Goal: Task Accomplishment & Management: Complete application form

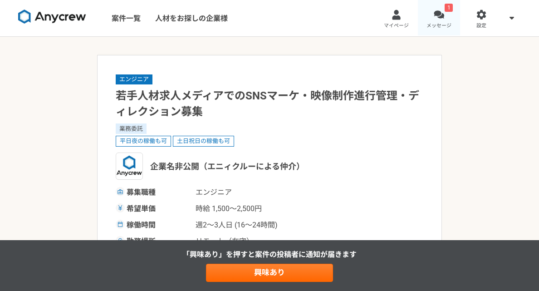
click at [437, 21] on link "1 メッセージ" at bounding box center [439, 18] width 43 height 36
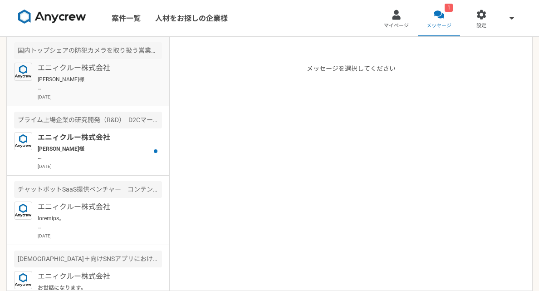
click at [112, 85] on p "[PERSON_NAME]様 ありがとうございます。 それでは先方へのご提案へと移らせて頂きますので、来週を目処に、一度進捗をご連絡させて頂きます。" at bounding box center [94, 83] width 112 height 16
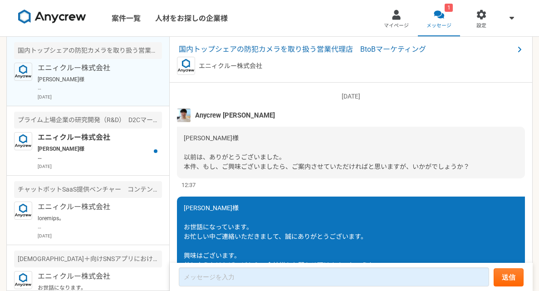
scroll to position [776, 0]
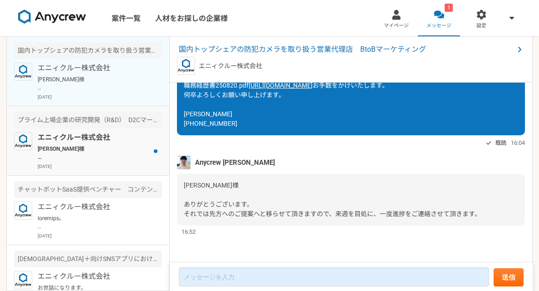
click at [130, 157] on p "[PERSON_NAME]様 ご返信遅くなり、申し訳ございません。 本件ですが、先方のプロジェクト体制を再編成する必要があるとのことで、一度、クローズとなりま…" at bounding box center [94, 153] width 112 height 16
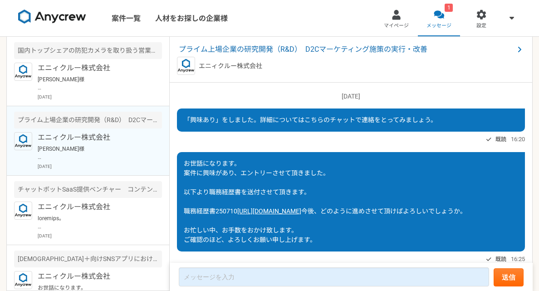
scroll to position [840, 0]
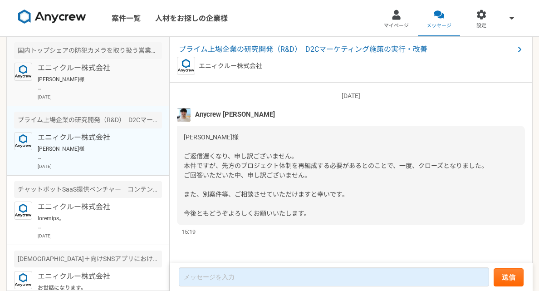
click at [101, 86] on p "[PERSON_NAME]様 ありがとうございます。 それでは先方へのご提案へと移らせて頂きますので、来週を目処に、一度進捗をご連絡させて頂きます。" at bounding box center [94, 83] width 112 height 16
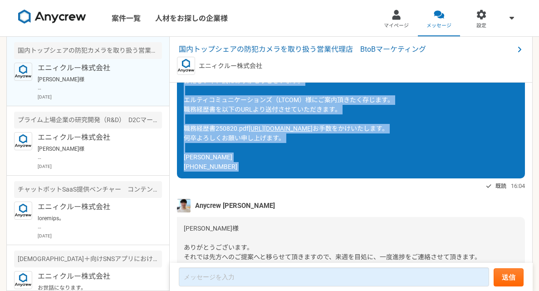
scroll to position [657, 0]
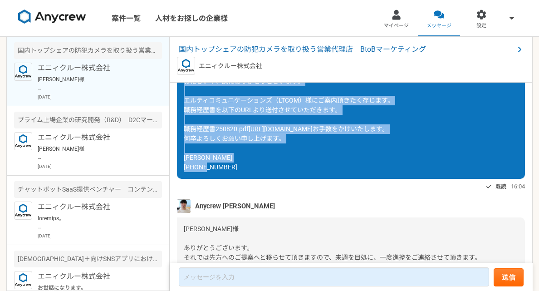
drag, startPoint x: 186, startPoint y: 118, endPoint x: 241, endPoint y: 252, distance: 144.6
click at [241, 179] on div "木内様 お世話になっています。 お忙しい中、誠にありがとうございます。 エルティコミュニケーションズ（LTCOM）様にご案内頂きたく存じます。 職務経歴書を以…" at bounding box center [351, 110] width 348 height 138
copy div "木内様 お世話になっています。 お忙しい中、誠にありがとうございます。 エルティコミュニケーションズ（LTCOM）様にご案内頂きたく存じます。 職務経歴書を以…"
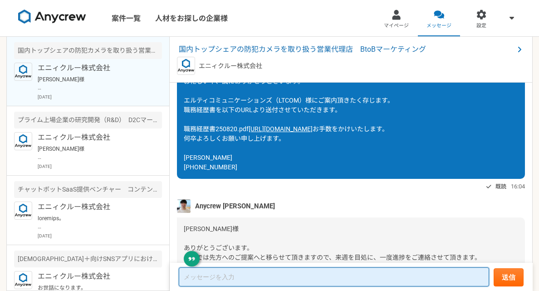
click at [230, 277] on textarea at bounding box center [334, 276] width 310 height 19
paste textarea "木内様 お世話になっています。 お忙しい中、誠にありがとうございます。 エルティコミュニケーションズ（LTCOM）様にご案内頂きたく存じます。 職務経歴書を以…"
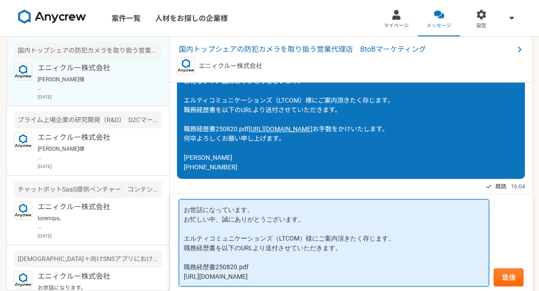
scroll to position [15, 0]
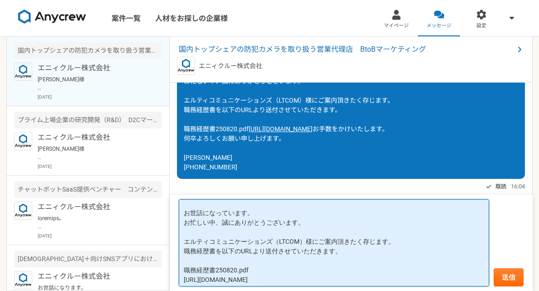
click at [222, 225] on textarea "木内様 お世話になっています。 お忙しい中、誠にありがとうございます。 エルティコミュニケーションズ（LTCOM）様にご案内頂きたく存じます。 職務経歴書を以…" at bounding box center [334, 242] width 310 height 87
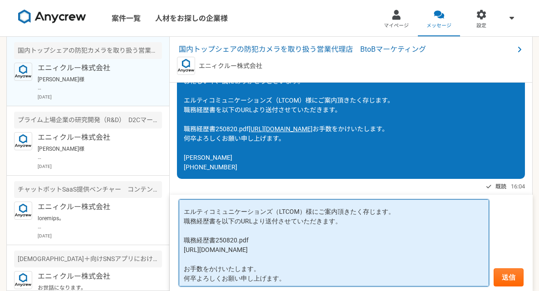
scroll to position [59, 0]
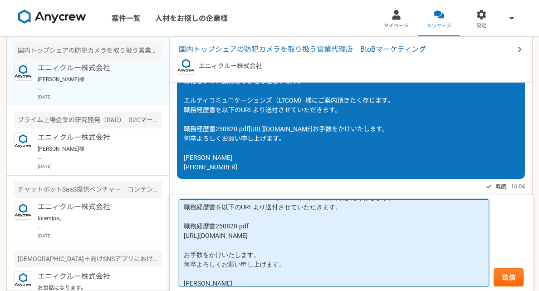
click at [265, 237] on textarea "木内様 お世話になっています。 お忙しい中、誠にありがとうございます。 エルティコミュニケーションズ（LTCOM）様にご案内頂きたく存じます。 職務経歴書を以…" at bounding box center [334, 242] width 310 height 87
type textarea "木内様 お世話になっています。 お忙しい中、誠にありがとうございます。 お手数をかけいたします。 何卒よろしくお願い申し上げます。 馬場利久 090-9399…"
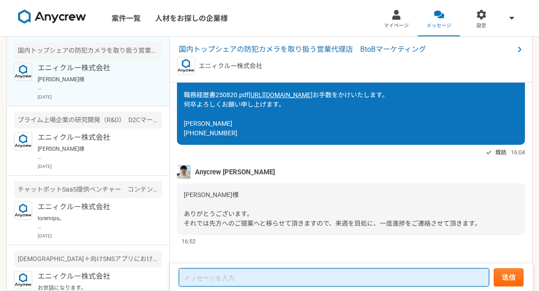
scroll to position [776, 0]
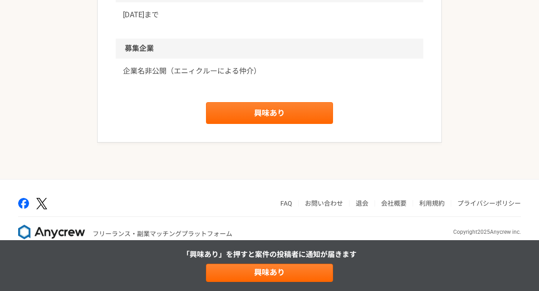
scroll to position [1102, 0]
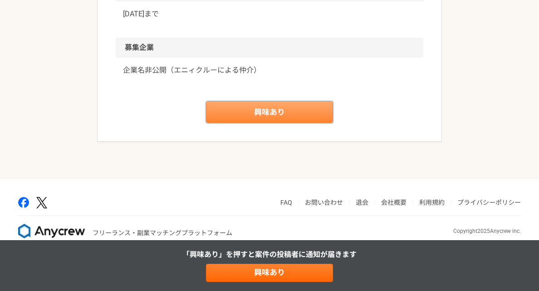
click at [285, 123] on link "興味あり" at bounding box center [269, 112] width 127 height 22
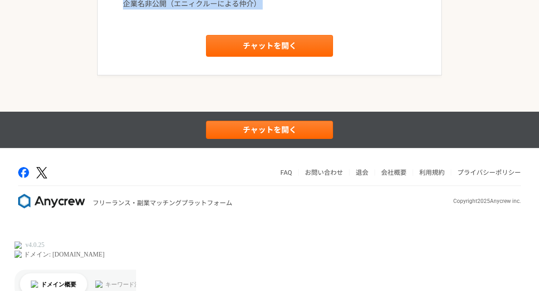
scroll to position [1170, 0]
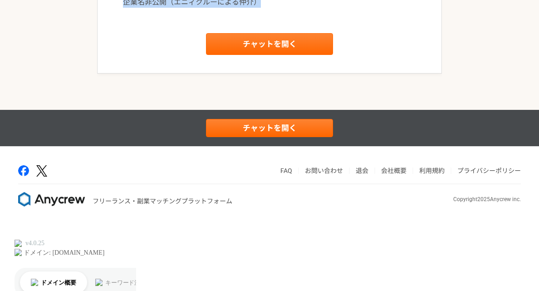
drag, startPoint x: 110, startPoint y: 77, endPoint x: 256, endPoint y: 84, distance: 145.9
copy article "loremip Dolorsitametconsecteturadipi elit seddoeiu temporinc utlabo（etdoloremag…"
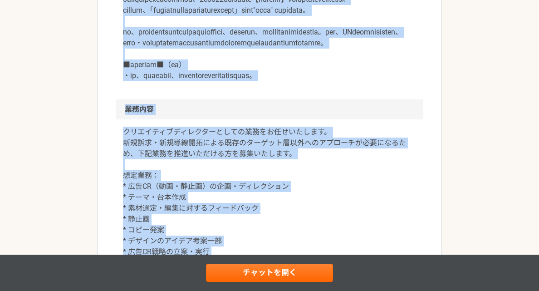
scroll to position [309, 0]
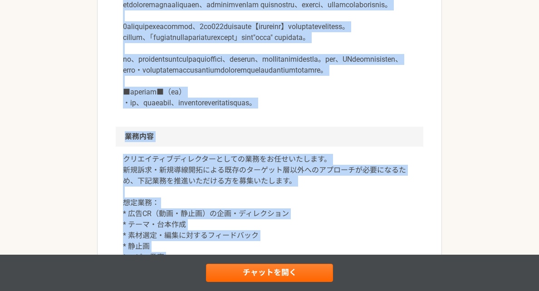
click at [210, 108] on p at bounding box center [269, 49] width 293 height 120
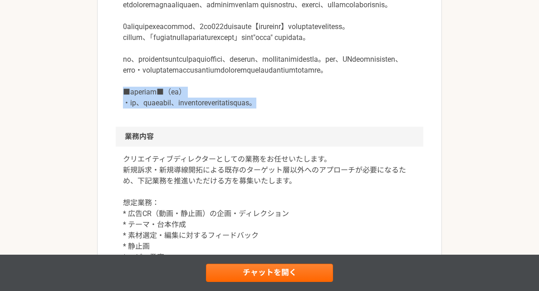
drag, startPoint x: 111, startPoint y: 156, endPoint x: 389, endPoint y: 168, distance: 278.9
copy p "■ご応募にあたり■（必須） ・必須、歓迎要件について、具体的なご経験を補足コメントでご提示ください。"
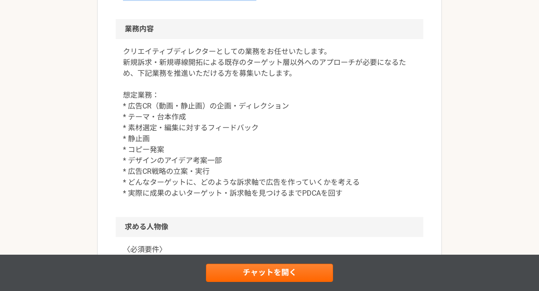
scroll to position [405, 0]
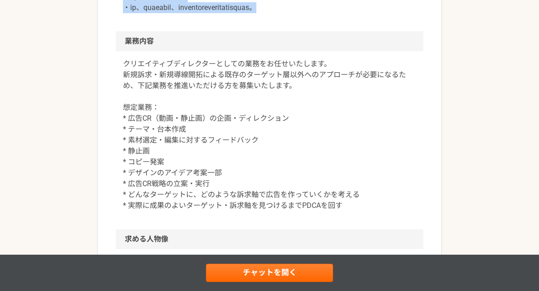
copy p "■ご応募にあたり■（必須） ・必須、歓迎要件について、具体的なご経験を補足コメントでご提示ください。"
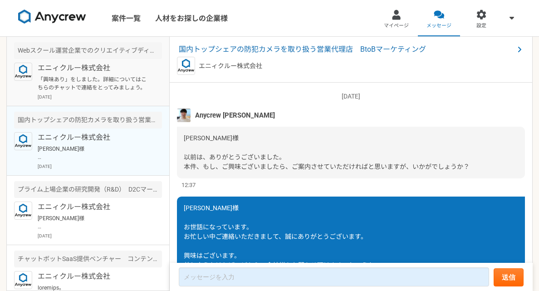
click at [130, 72] on p "エニィクルー株式会社" at bounding box center [94, 68] width 112 height 11
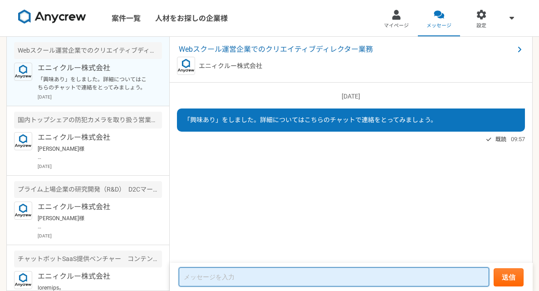
click at [197, 275] on textarea at bounding box center [334, 276] width 310 height 19
paste textarea "広告CR（動画・静止画）の戦略立案・企画・台本作成経験 メーカー・サービス企業・教育事業などで、TVCM、SNS広告、サービス紹介動画の戦略立案から企画・台本…"
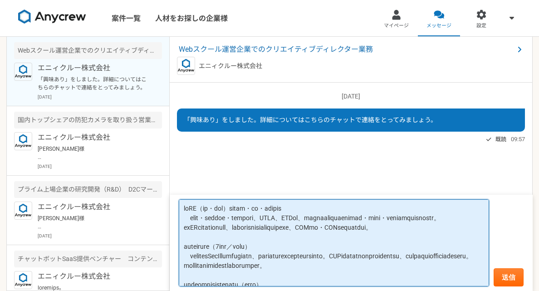
click at [187, 210] on textarea at bounding box center [334, 242] width 310 height 87
paste textarea "■"
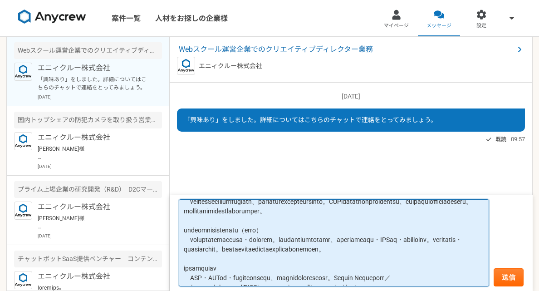
scroll to position [91, 0]
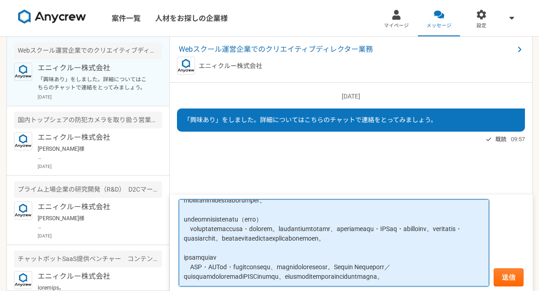
click at [185, 214] on textarea at bounding box center [334, 242] width 310 height 87
paste textarea "■"
click at [184, 258] on textarea at bounding box center [334, 242] width 310 height 87
paste textarea "■"
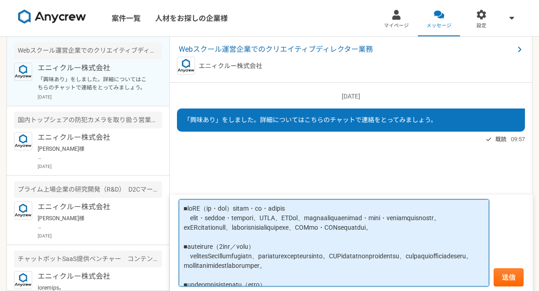
click at [191, 217] on textarea at bounding box center [334, 242] width 310 height 87
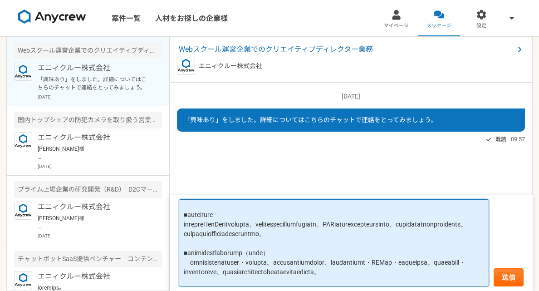
scroll to position [35, 0]
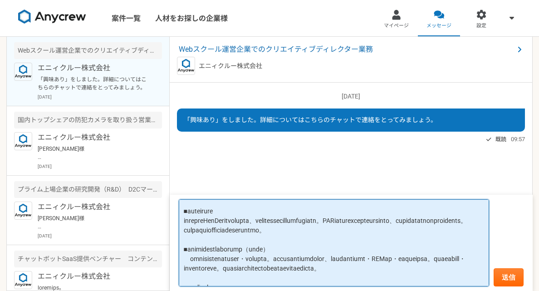
click at [197, 231] on textarea at bounding box center [334, 242] width 310 height 87
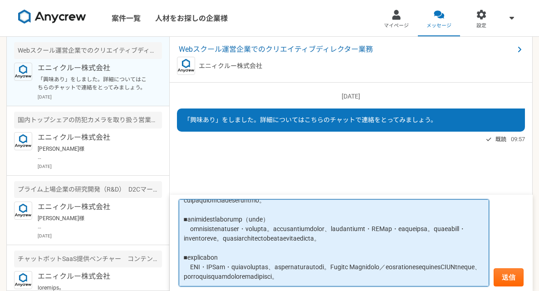
scroll to position [76, 0]
click at [344, 227] on textarea at bounding box center [334, 242] width 310 height 87
click at [192, 235] on textarea at bounding box center [334, 242] width 310 height 87
click at [192, 257] on textarea at bounding box center [334, 242] width 310 height 87
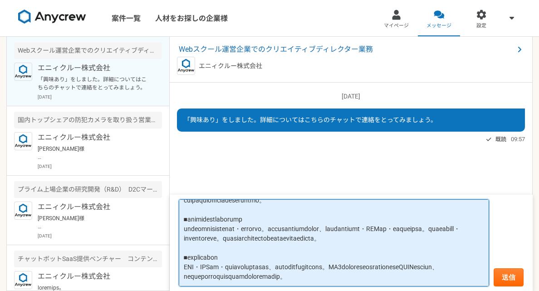
click at [239, 248] on textarea at bounding box center [334, 242] width 310 height 87
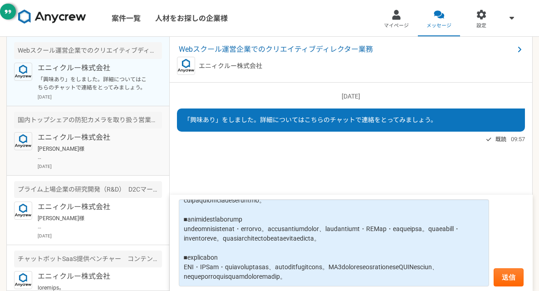
click at [110, 137] on p "エニィクルー株式会社" at bounding box center [94, 137] width 112 height 11
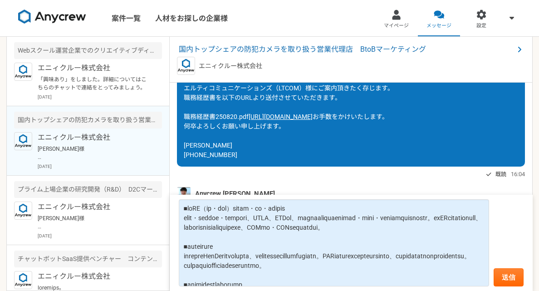
scroll to position [663, 0]
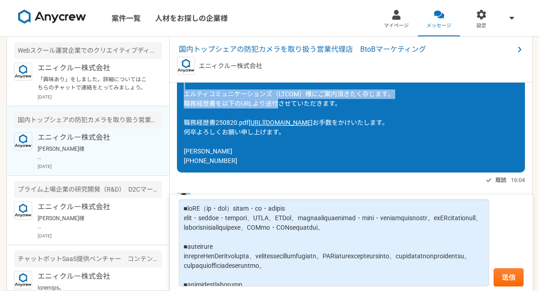
drag, startPoint x: 186, startPoint y: 116, endPoint x: 347, endPoint y: 157, distance: 166.6
click at [347, 157] on div "木内様 お世話になっています。 お忙しい中、誠にありがとうございます。 エルティコミュニケーションズ（LTCOM）様にご案内頂きたく存じます。 職務経歴書を以…" at bounding box center [351, 104] width 348 height 138
copy span "お世話になっています。 お忙しい中、誠にありがとうございます。 エルティコミュニケーションズ（LTCOM）様にご案内頂きたく存じます。 職務経歴書を以下のUR…"
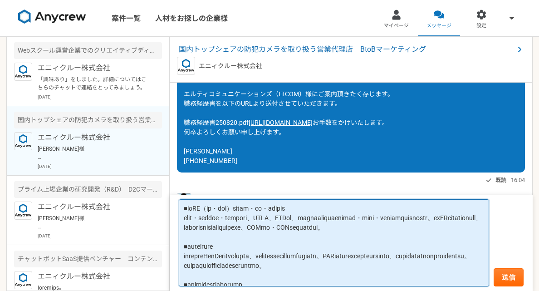
click at [284, 224] on textarea at bounding box center [334, 242] width 310 height 87
paste textarea "お世話になっています。 お忙しい中、誠にありがとうございます。 エルティコミュニケーションズ（LTCOM）様にご案内頂きたく存じます。 職務経歴書を以下のUR…"
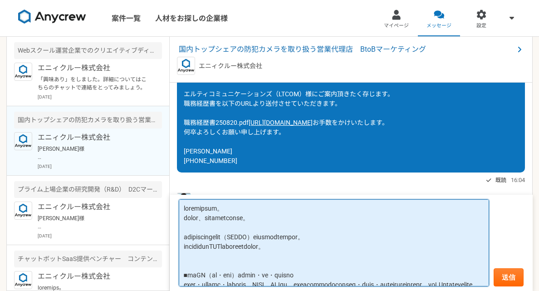
type textarea "お世話になっています。 職務経歴書を以下のURLより送付させていただきます。 ■広告CR（動画・静止画）の戦略立案・企画・台本作成経験 メーカー・サービス企業…"
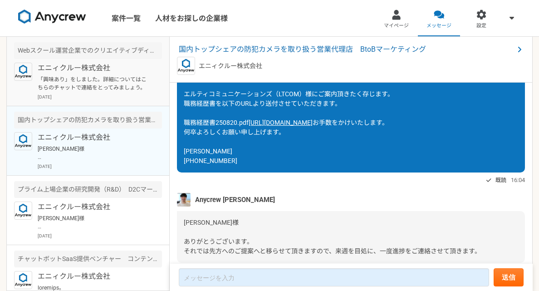
click at [127, 88] on p "「興味あり」をしました。詳細についてはこちらのチャットで連絡をとってみましょう。" at bounding box center [94, 83] width 112 height 16
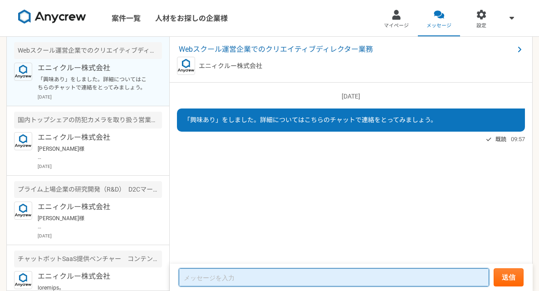
click at [218, 279] on textarea at bounding box center [334, 277] width 310 height 18
paste textarea "お世話になっています。 職務経歴書を以下のURLより送付させていただきます。 ■広告CR（動画・静止画）の戦略立案・企画・台本作成経験 メーカー・サービス企業…"
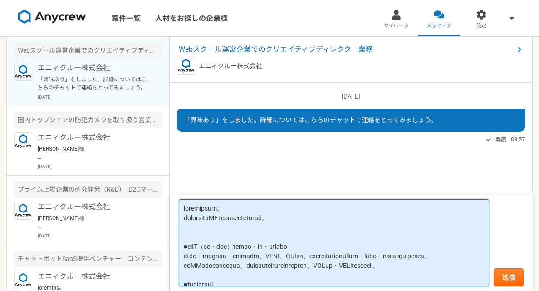
click at [264, 209] on textarea at bounding box center [334, 242] width 310 height 87
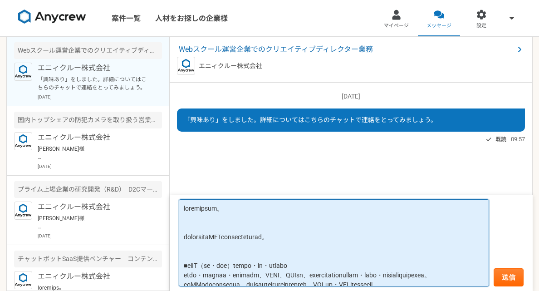
paste textarea "■ご応募にあたり■（必須） ・必須、歓迎要件について、具体的なご経験を補足コメントでご提示ください。"
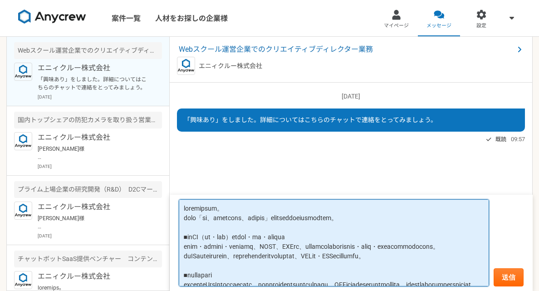
scroll to position [132, 0]
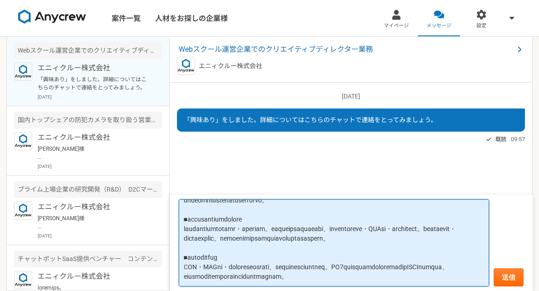
click at [262, 278] on textarea at bounding box center [334, 242] width 310 height 87
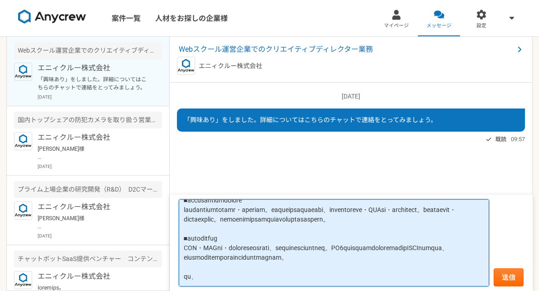
paste textarea "職務経歴書を以下のURLより送付させていただきます。"
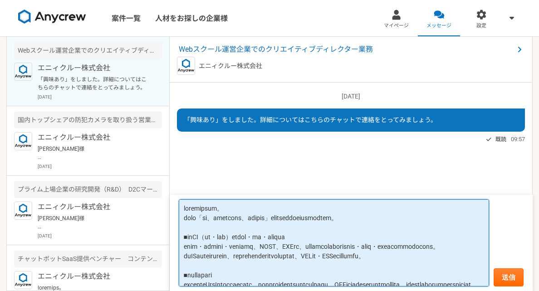
scroll to position [160, 0]
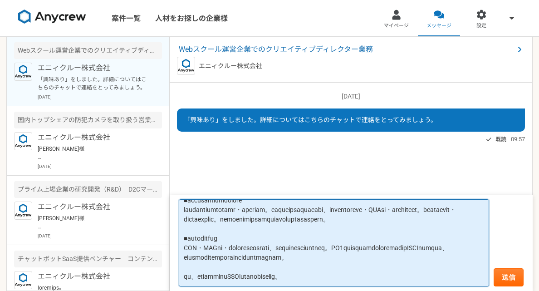
paste textarea "https://xgf.nu/Cipop"
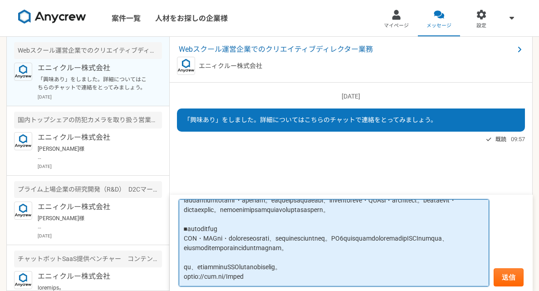
scroll to position [174, 0]
paste textarea "お忙しい中、お手数をおかけ致します。 よろしくお願い申し上げます。"
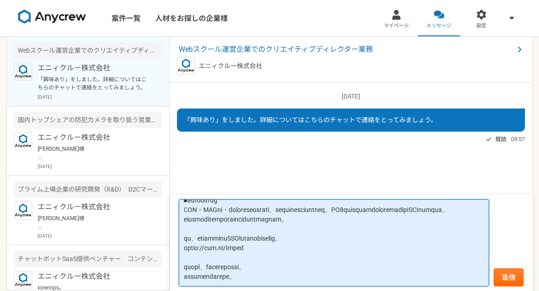
scroll to position [189, 0]
type textarea "お世話になっています。 以下より「必須、歓迎要件について、具体的な経験」を補足コメントで記載させていただきます。 ■広告CR（動画・静止画）の戦略立案・企画・…"
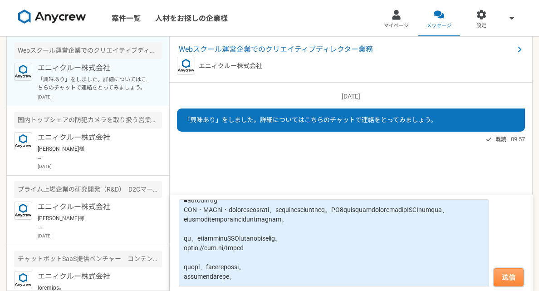
click at [507, 273] on button "送信" at bounding box center [509, 277] width 30 height 18
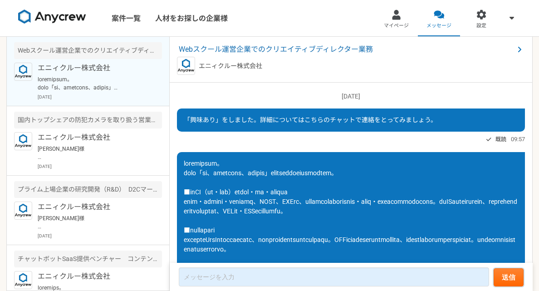
scroll to position [197, 0]
